Goal: Task Accomplishment & Management: Manage account settings

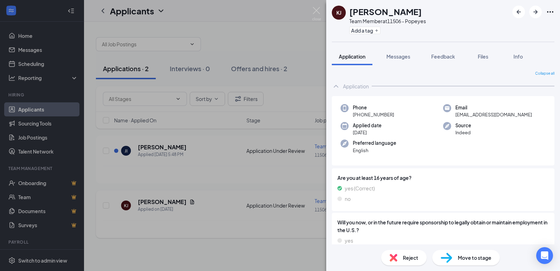
click at [248, 235] on div "[PERSON_NAME] Team Member at 11506 - Popeyes Add a tag Application Messages Fee…" at bounding box center [280, 135] width 560 height 271
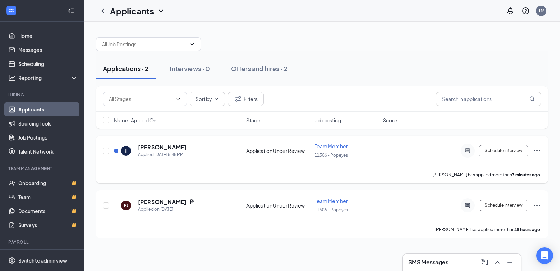
click at [179, 151] on div "[PERSON_NAME]" at bounding box center [162, 147] width 49 height 8
click at [167, 154] on div "Applied [DATE] 5:48 PM" at bounding box center [162, 154] width 49 height 7
click at [154, 147] on h5 "[PERSON_NAME]" at bounding box center [162, 147] width 49 height 8
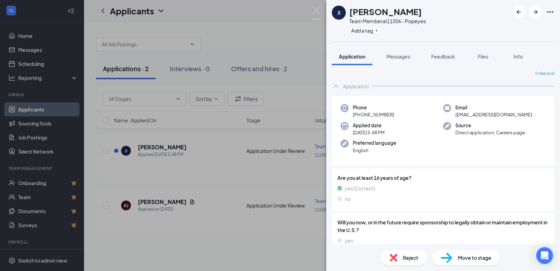
click at [274, 35] on div "JI [PERSON_NAME] Team Member at 11506 - Popeyes Add a tag Application Messages …" at bounding box center [280, 135] width 560 height 271
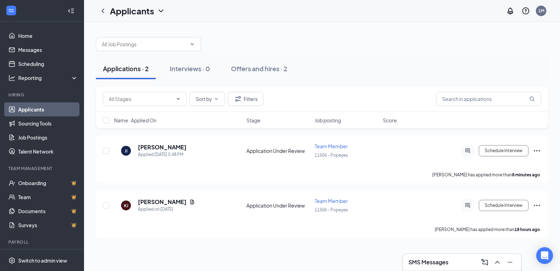
click at [360, 50] on div at bounding box center [322, 40] width 453 height 21
click at [261, 70] on div "Offers and hires · 2" at bounding box center [259, 68] width 56 height 9
